Goal: Task Accomplishment & Management: Use online tool/utility

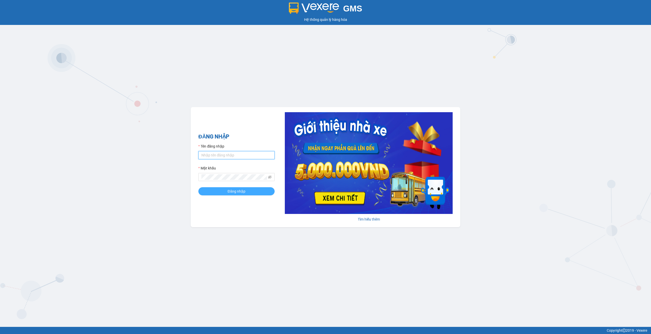
type input "quoc.minhquoc"
click at [228, 189] on button "Đăng nhập" at bounding box center [236, 191] width 76 height 8
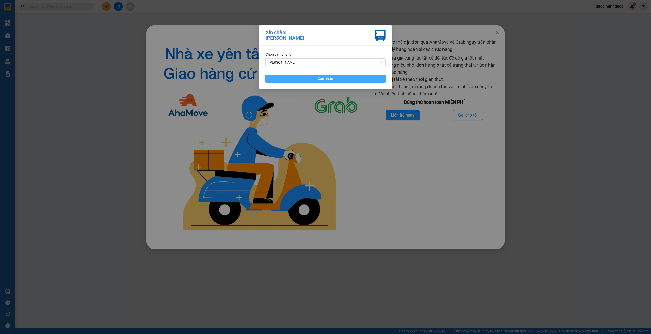
click at [331, 77] on span "Xác nhận" at bounding box center [325, 79] width 15 height 6
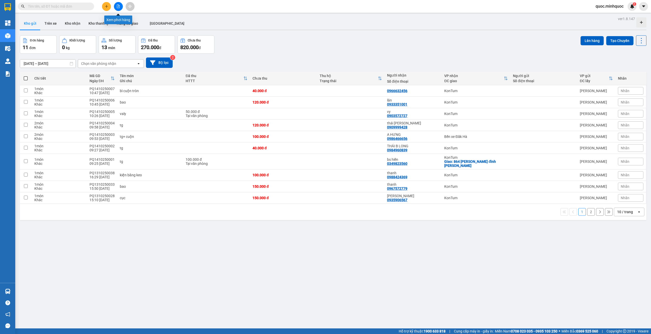
click at [118, 6] on icon "file-add" at bounding box center [118, 7] width 4 height 4
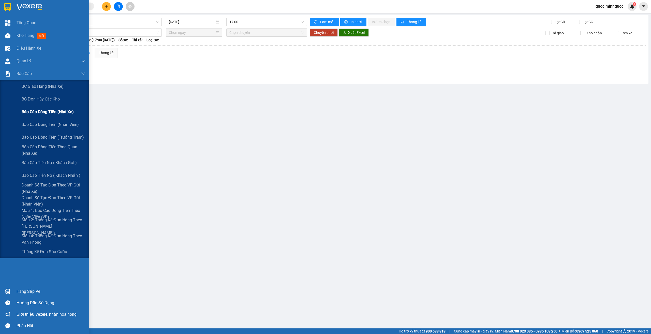
click at [40, 110] on span "Báo cáo dòng tiền (nhà xe)" at bounding box center [48, 112] width 52 height 6
